Goal: Task Accomplishment & Management: Complete application form

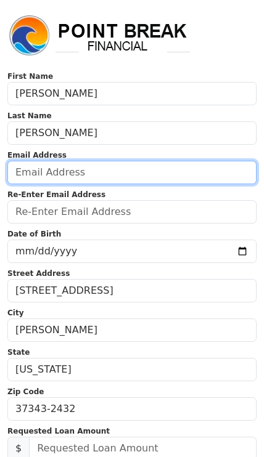
click at [163, 183] on input "email" at bounding box center [131, 172] width 249 height 23
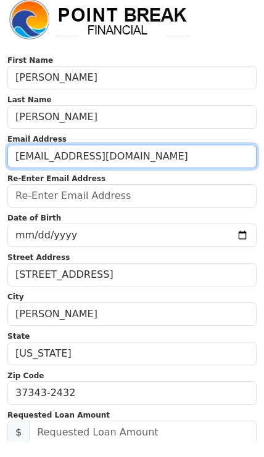
type input "[EMAIL_ADDRESS][DOMAIN_NAME]"
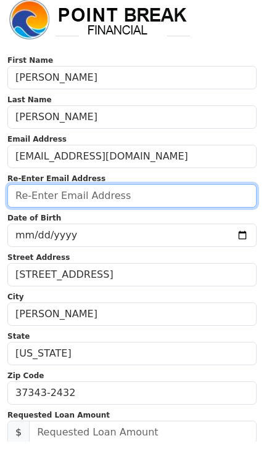
click at [195, 207] on input "email" at bounding box center [131, 211] width 249 height 23
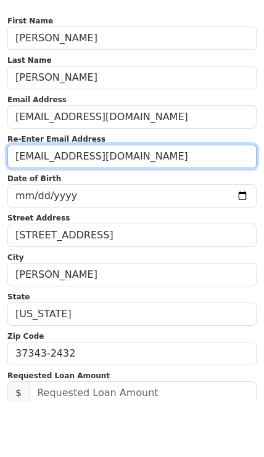
type input "pmtracker2000@yahoo.com"
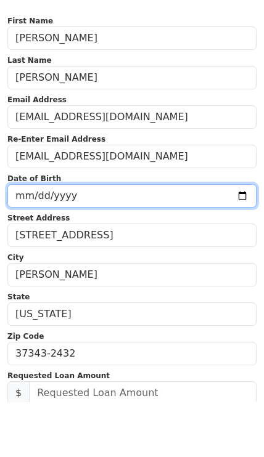
click at [210, 240] on input "date" at bounding box center [131, 251] width 249 height 23
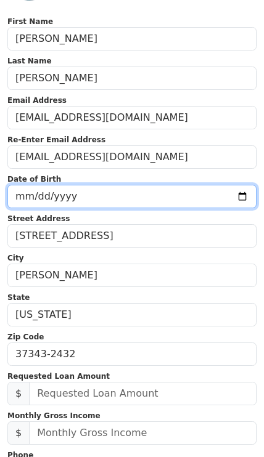
scroll to position [55, 0]
click at [203, 189] on input "1966-09-20" at bounding box center [131, 196] width 249 height 23
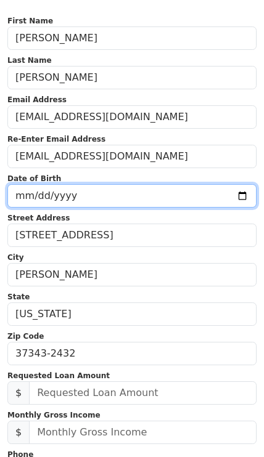
type input "1966-09-25"
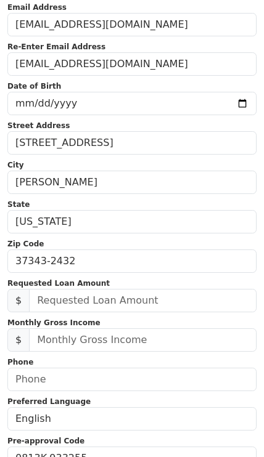
scroll to position [149, 0]
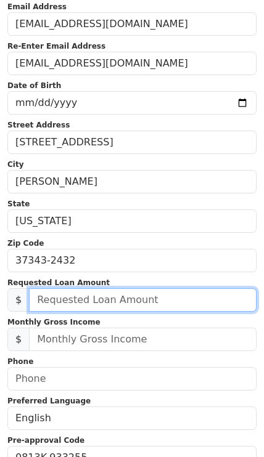
click at [163, 296] on input "text" at bounding box center [142, 299] width 227 height 23
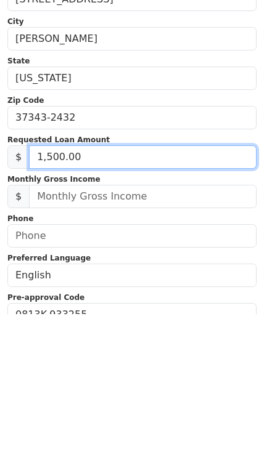
type input "15,000.00"
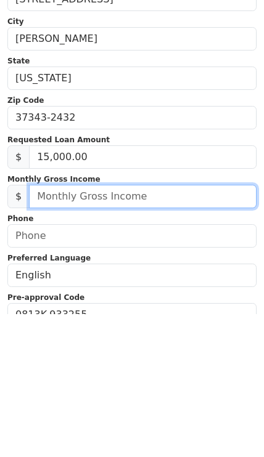
click at [189, 328] on input "text" at bounding box center [142, 339] width 227 height 23
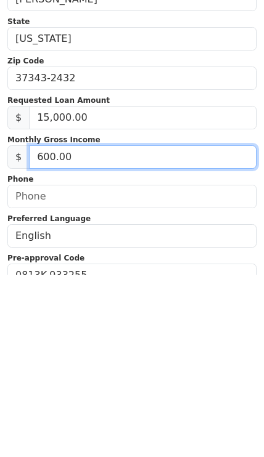
type input "6,000.00"
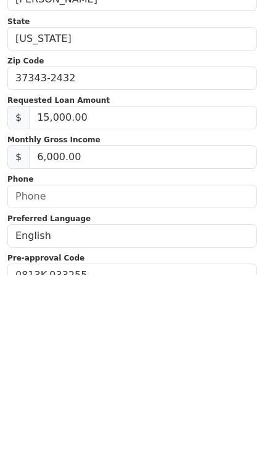
scroll to position [332, 0]
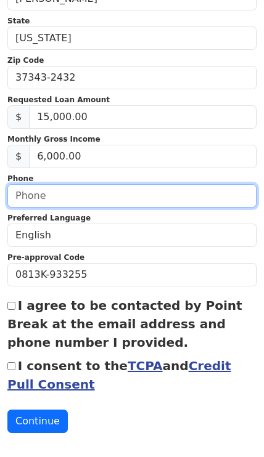
click at [160, 191] on input "text" at bounding box center [131, 195] width 249 height 23
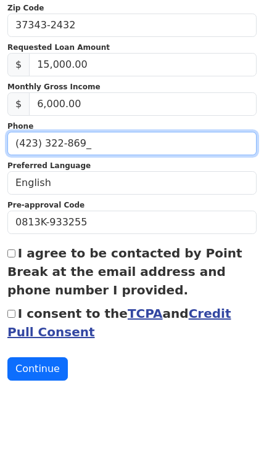
type input "(423) 322-8690"
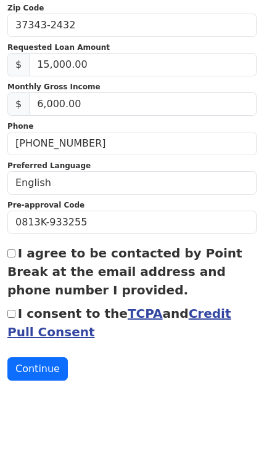
scroll to position [341, 0]
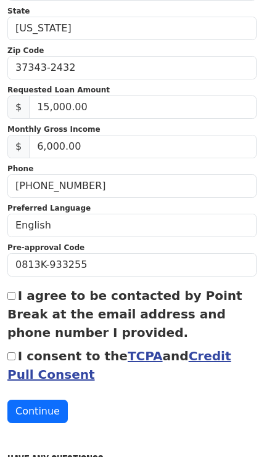
click at [15, 298] on input "I agree to be contacted by Point Break at the email address and phone number I …" at bounding box center [11, 296] width 8 height 8
checkbox input "true"
click at [15, 360] on input "I consent to the TCPA and Credit Pull Consent" at bounding box center [11, 357] width 8 height 8
checkbox input "true"
click at [53, 408] on button "Continue" at bounding box center [37, 411] width 60 height 23
